Goal: Information Seeking & Learning: Understand process/instructions

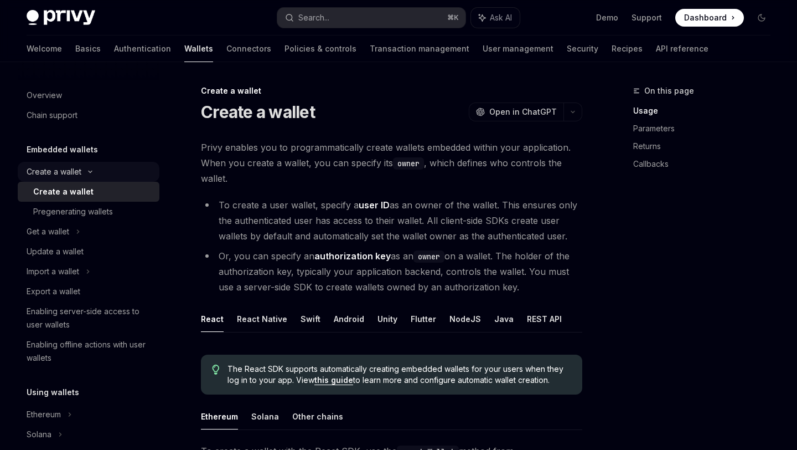
scroll to position [107, 0]
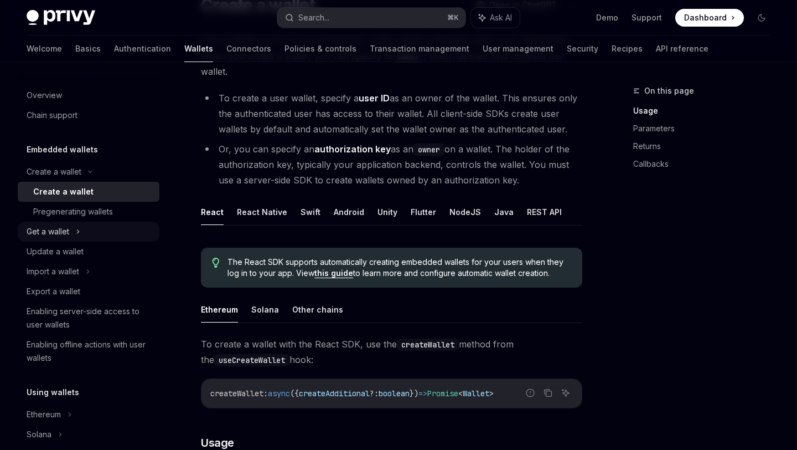
click at [62, 235] on div "Get a wallet" at bounding box center [48, 231] width 43 height 13
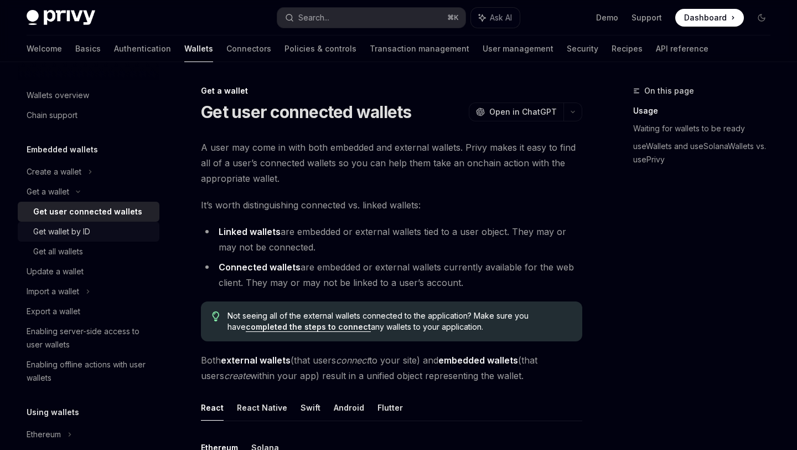
click at [86, 238] on div "Get wallet by ID" at bounding box center [61, 231] width 57 height 13
type textarea "*"
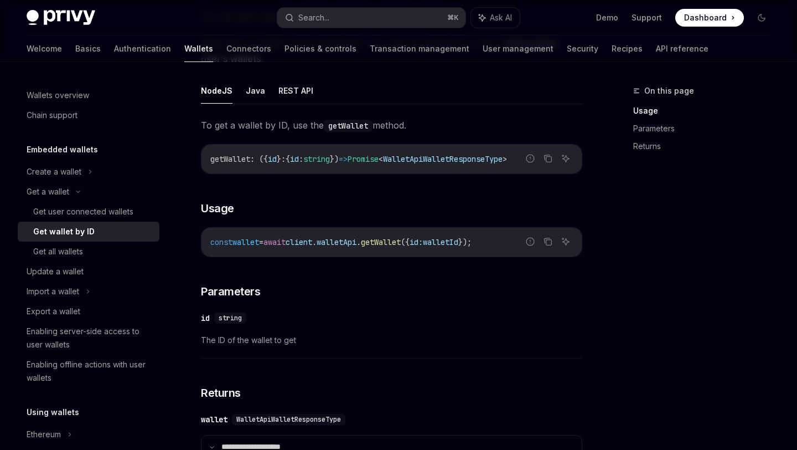
scroll to position [131, 0]
click at [713, 13] on span "Dashboard" at bounding box center [705, 17] width 43 height 11
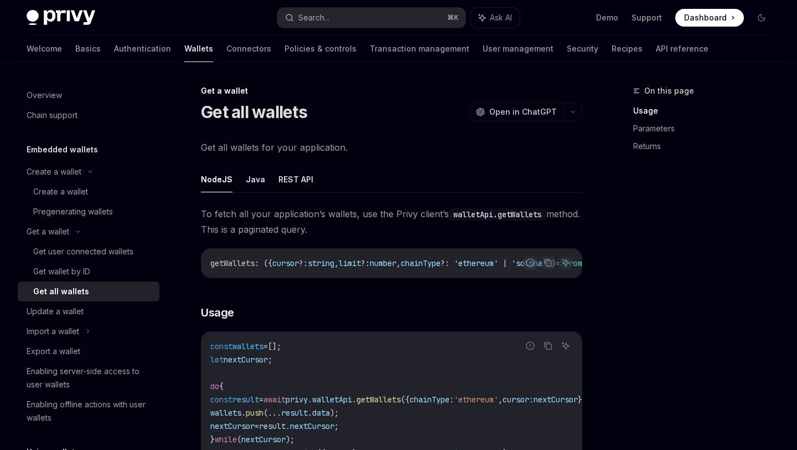
scroll to position [75, 0]
